Goal: Navigation & Orientation: Understand site structure

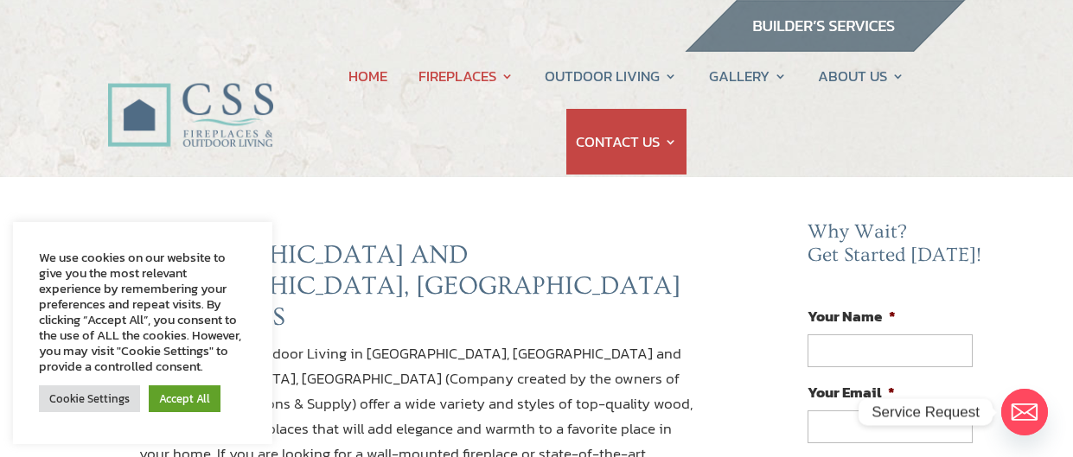
click at [364, 74] on link "HOME" at bounding box center [367, 76] width 39 height 66
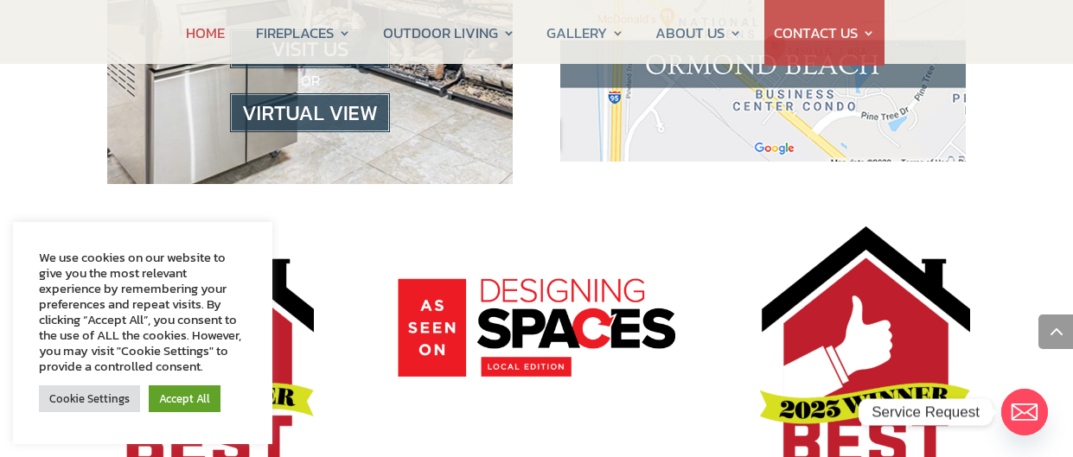
scroll to position [2146, 0]
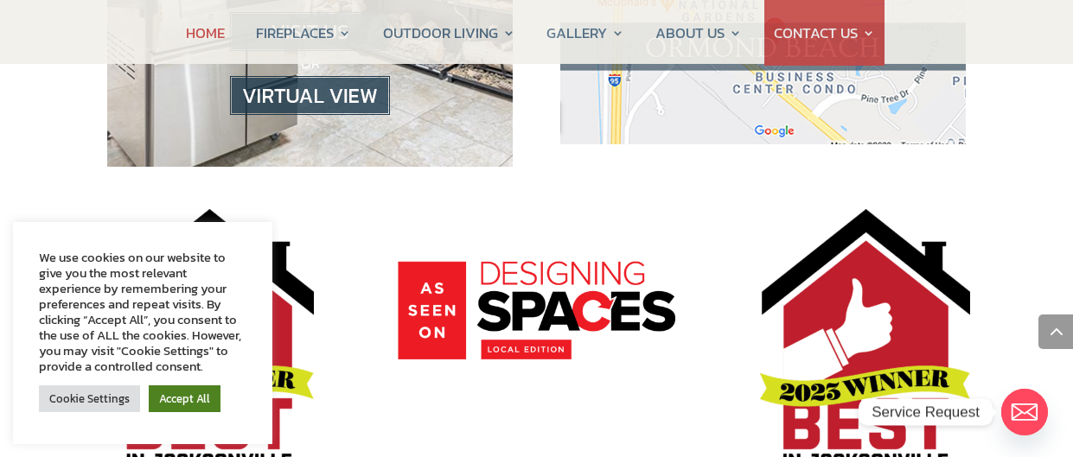
click at [174, 400] on link "Accept All" at bounding box center [185, 399] width 72 height 27
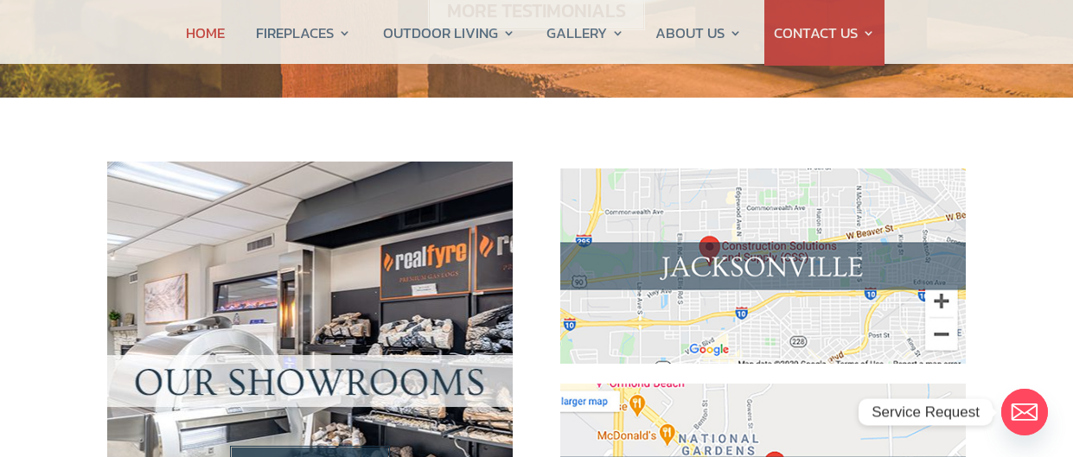
scroll to position [0, 0]
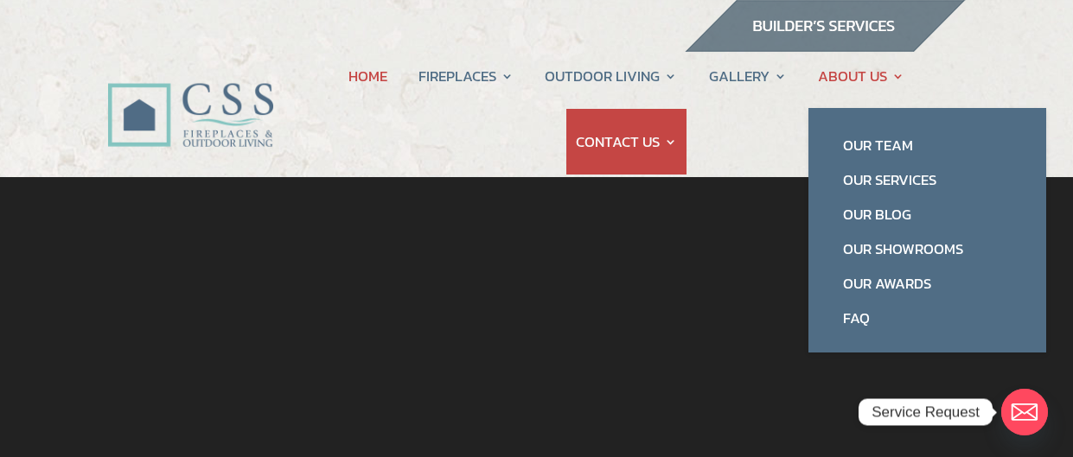
click at [851, 70] on link "ABOUT US" at bounding box center [861, 76] width 86 height 66
